Goal: Task Accomplishment & Management: Complete application form

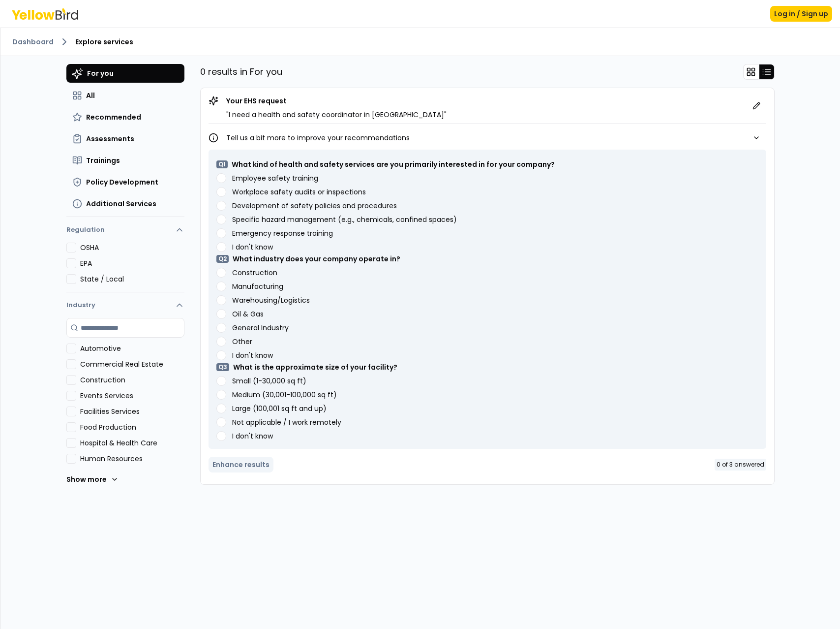
click at [223, 176] on training "Employee safety training" at bounding box center [221, 178] width 10 height 10
click at [223, 192] on inspections "Workplace safety audits or inspections" at bounding box center [221, 192] width 10 height 10
click at [222, 203] on procedures "Development of safety policies and procedures" at bounding box center [221, 206] width 10 height 10
click at [223, 218] on spaces\) "Specific hazard management (e.g., chemicals, confined spaces)" at bounding box center [221, 220] width 10 height 10
click at [222, 236] on training "Emergency response training" at bounding box center [221, 233] width 10 height 10
